Goal: Check status: Verify the current state of an ongoing process or item

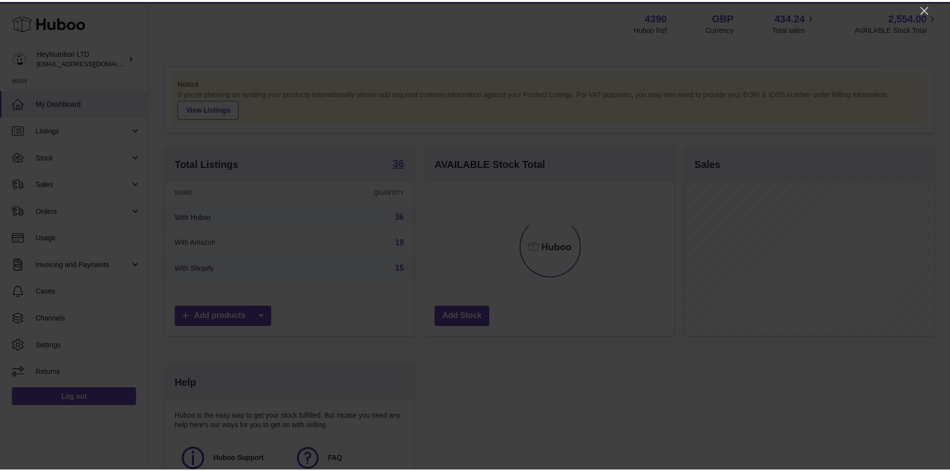
scroll to position [156, 251]
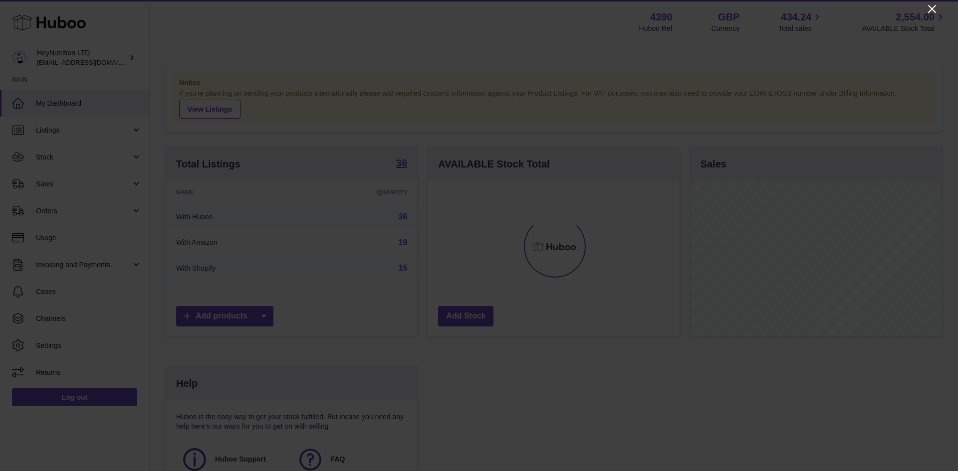
click at [931, 10] on icon "Close" at bounding box center [932, 9] width 8 height 8
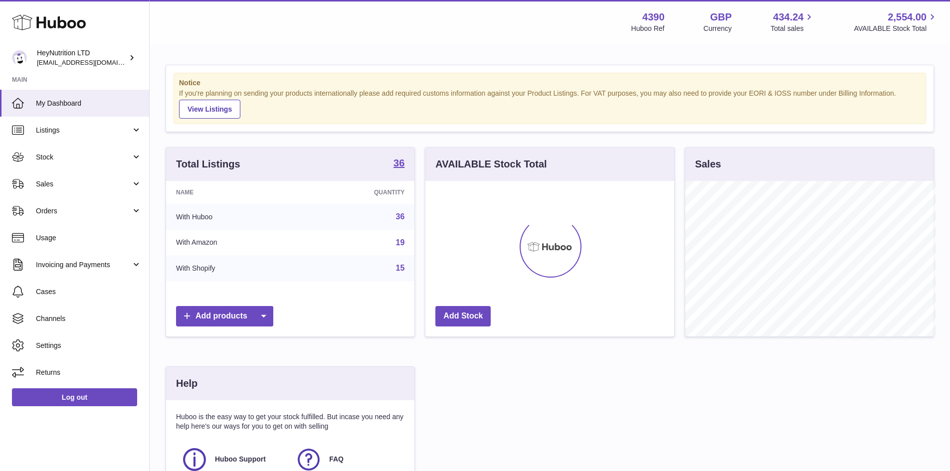
scroll to position [498684, 498592]
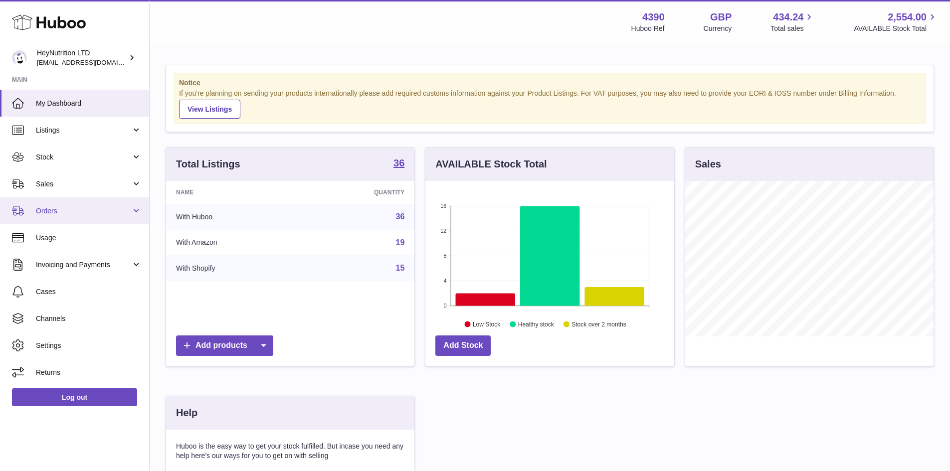
click at [86, 207] on span "Orders" at bounding box center [83, 211] width 95 height 9
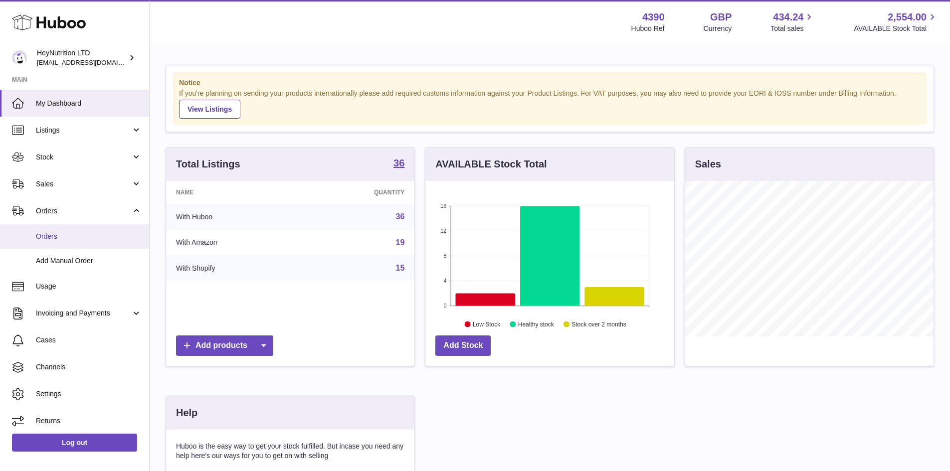
click at [91, 236] on span "Orders" at bounding box center [89, 236] width 106 height 9
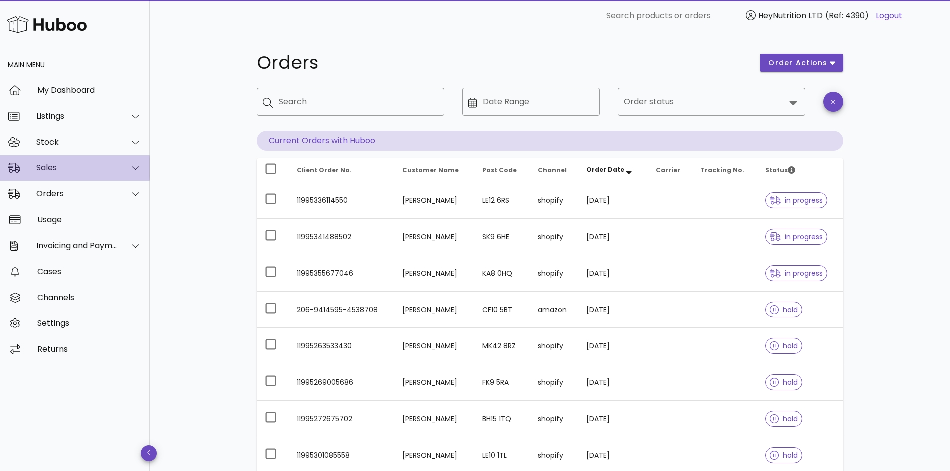
click at [126, 170] on div at bounding box center [130, 168] width 24 height 25
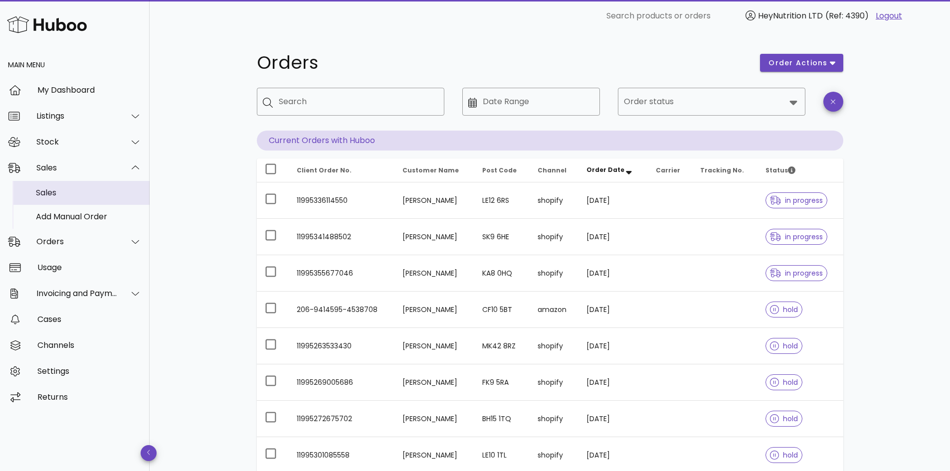
click at [103, 196] on div "Sales" at bounding box center [89, 192] width 106 height 9
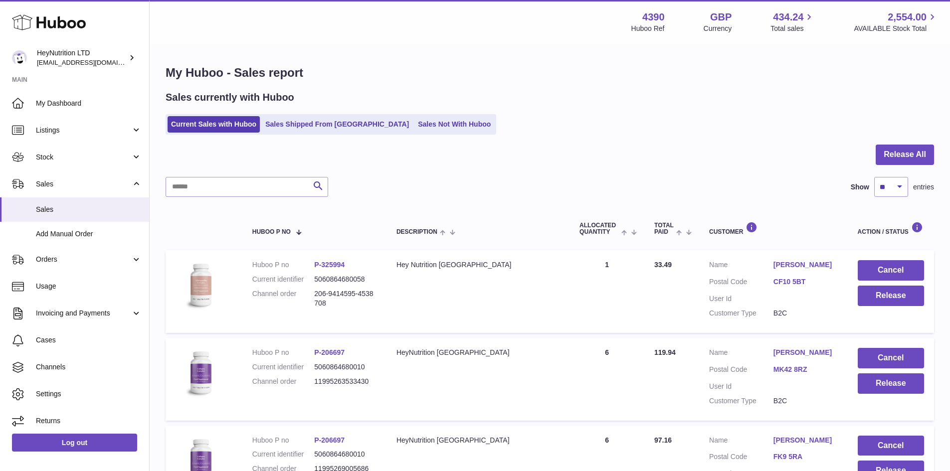
click at [284, 134] on ul "Current Sales with Huboo Sales Shipped From [GEOGRAPHIC_DATA] Sales Not With Hu…" at bounding box center [331, 124] width 331 height 20
click at [297, 128] on link "Sales Shipped From [GEOGRAPHIC_DATA]" at bounding box center [337, 124] width 151 height 16
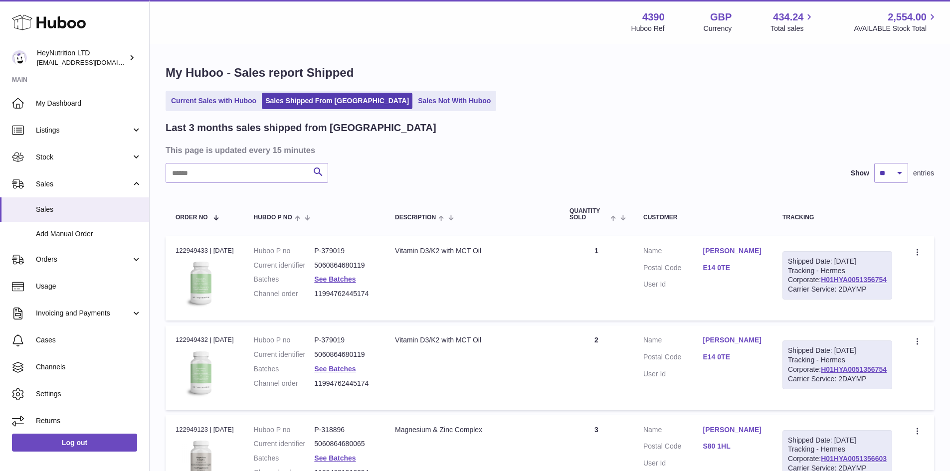
click at [250, 180] on input "text" at bounding box center [247, 173] width 163 height 20
paste input "**********"
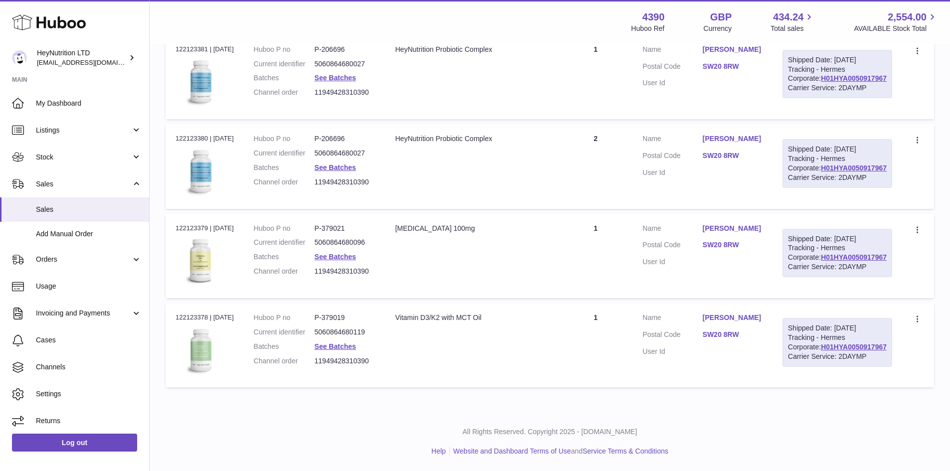
scroll to position [141, 0]
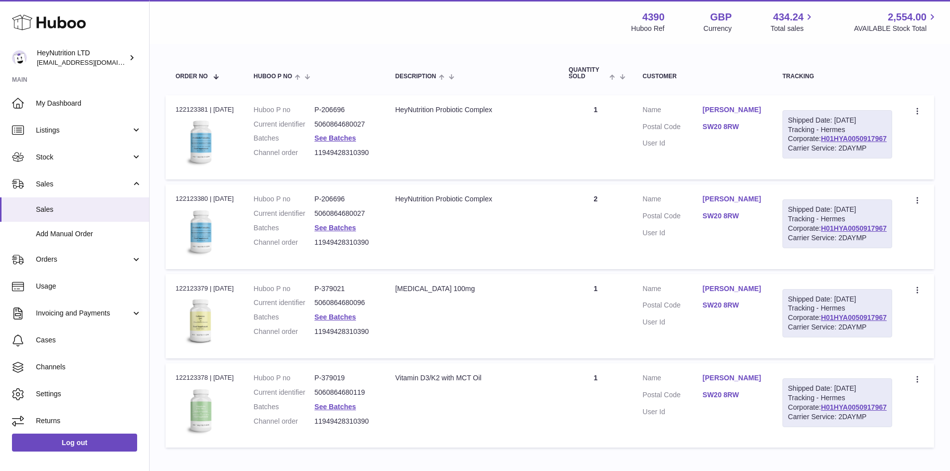
type input "**********"
